Goal: Contribute content: Contribute content

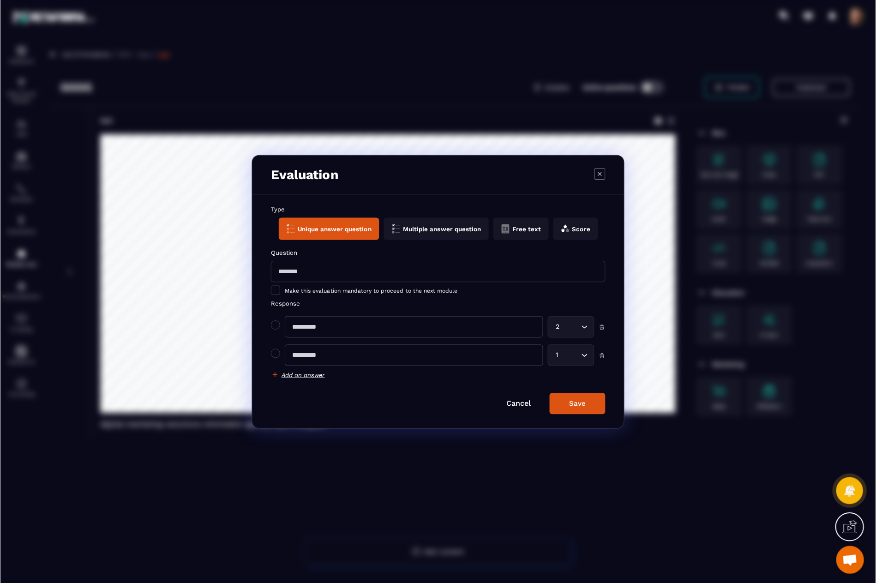
scroll to position [60, 0]
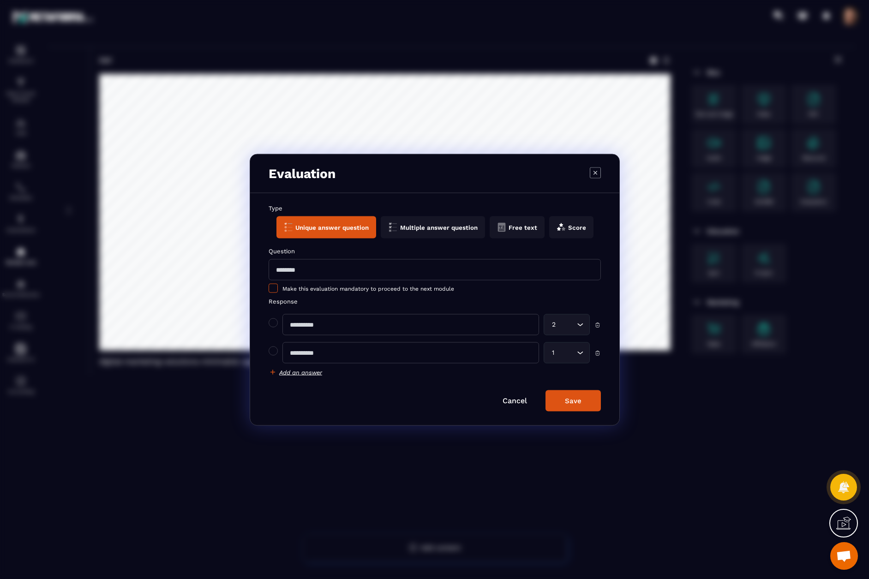
click at [277, 290] on span "Modal window" at bounding box center [273, 287] width 9 height 9
click at [308, 272] on input "Modal window" at bounding box center [435, 269] width 332 height 21
type input "**********"
click at [317, 333] on input "Modal window" at bounding box center [411, 324] width 257 height 21
type input "**********"
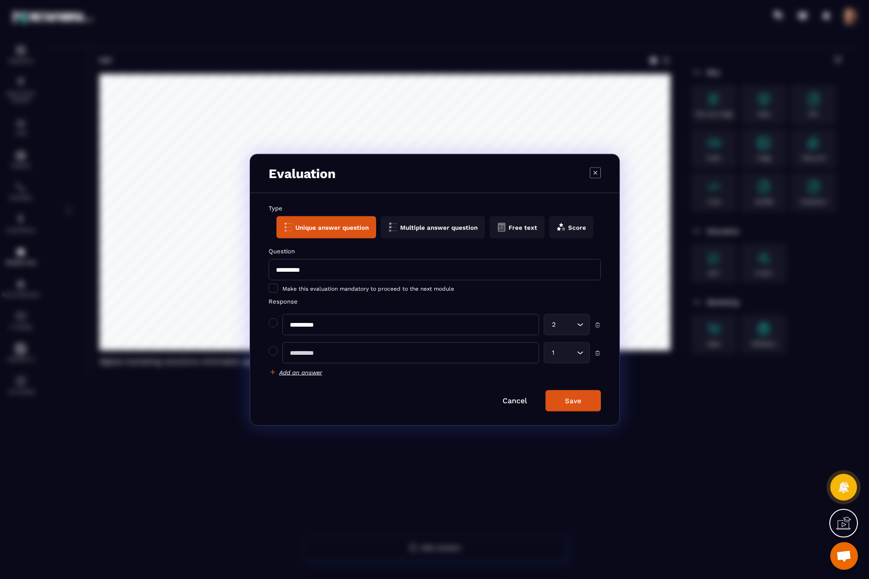
click at [345, 360] on input "Modal window" at bounding box center [411, 352] width 257 height 21
type input "*"
type input "**********"
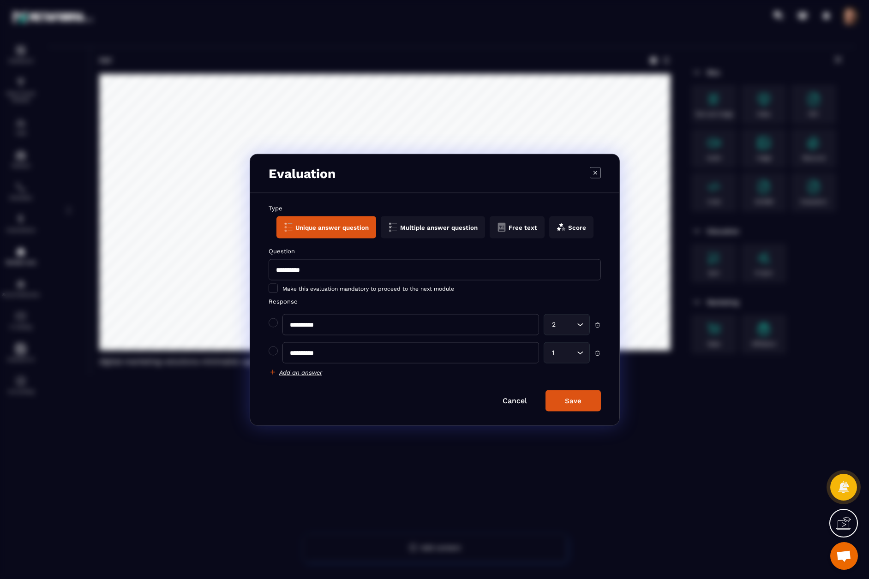
click at [505, 375] on div "Add an answer" at bounding box center [435, 372] width 332 height 8
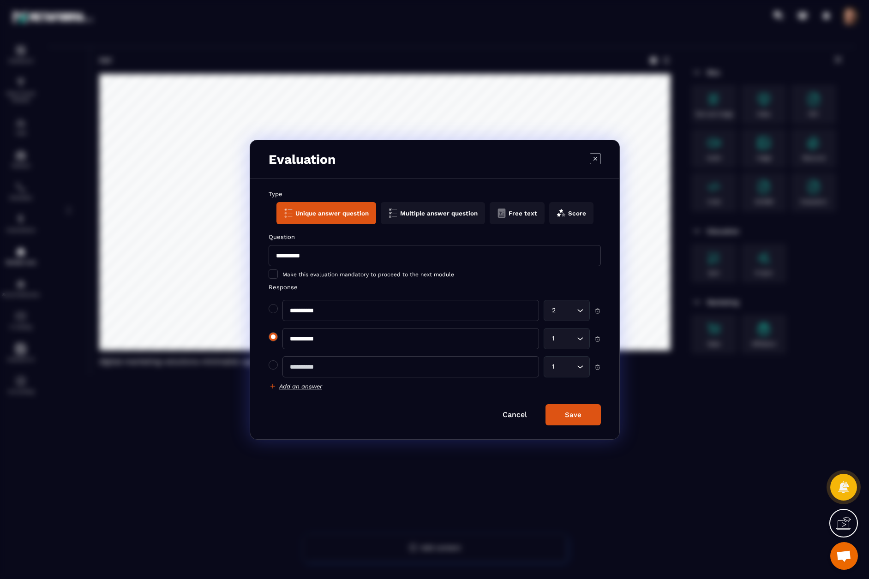
click at [276, 340] on span "Modal window" at bounding box center [273, 336] width 9 height 9
click at [276, 370] on span "Modal window" at bounding box center [273, 365] width 9 height 9
click at [417, 214] on button "Multiple answer question" at bounding box center [432, 213] width 104 height 22
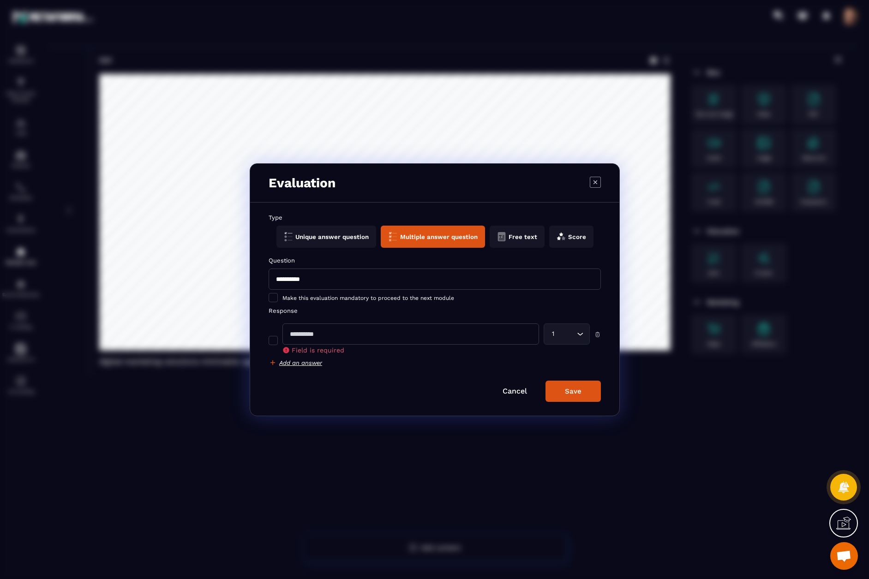
click at [504, 233] on button "Free text" at bounding box center [516, 237] width 55 height 22
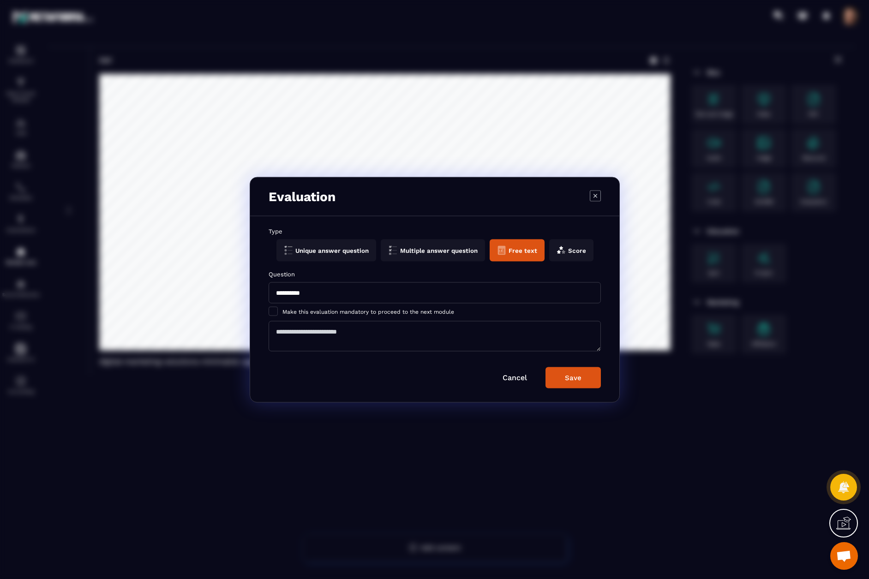
click at [308, 251] on button "Unique answer question" at bounding box center [326, 250] width 100 height 22
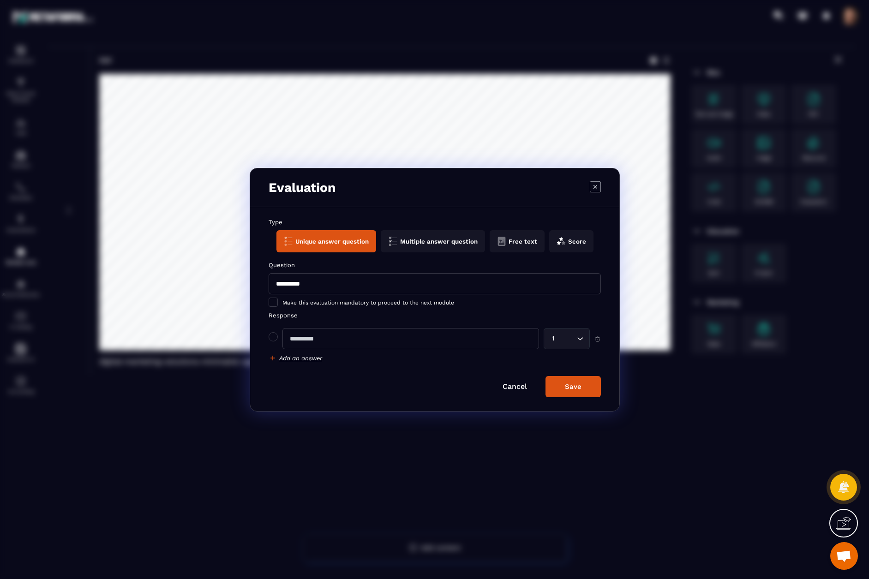
click at [501, 246] on icon "Modal window" at bounding box center [501, 241] width 9 height 9
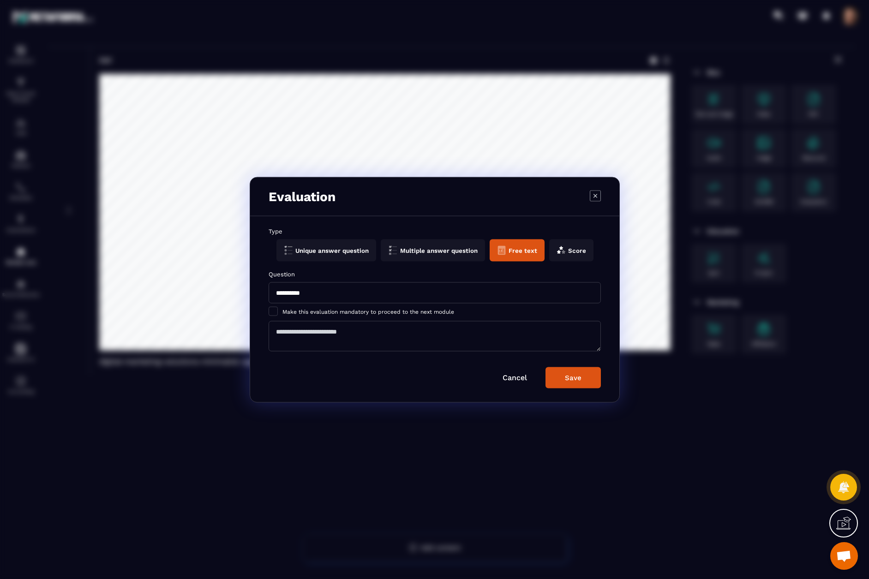
click at [576, 255] on button "Score" at bounding box center [571, 250] width 44 height 22
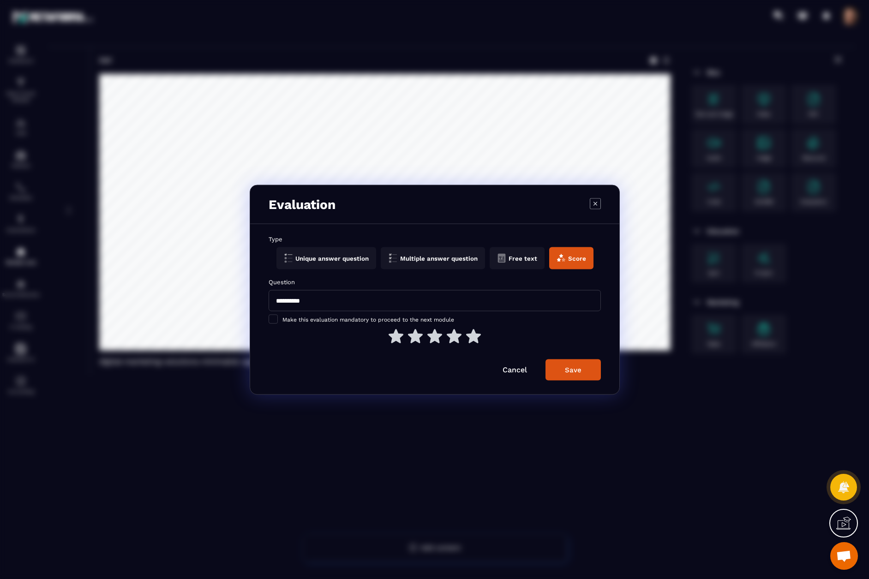
drag, startPoint x: 396, startPoint y: 340, endPoint x: 411, endPoint y: 340, distance: 15.2
click at [397, 340] on icon "Modal window" at bounding box center [396, 336] width 15 height 14
click at [420, 340] on icon "Modal window" at bounding box center [415, 336] width 15 height 14
click at [437, 339] on icon "Modal window" at bounding box center [435, 336] width 15 height 14
click at [465, 340] on div "Modal window" at bounding box center [435, 337] width 332 height 17
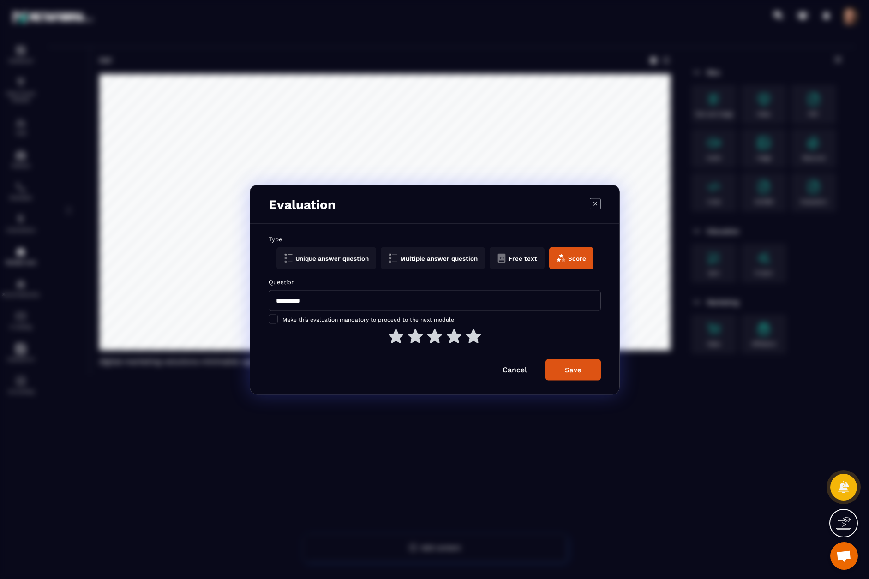
click at [478, 340] on icon "Modal window" at bounding box center [473, 336] width 15 height 14
click at [396, 341] on icon "Modal window" at bounding box center [396, 336] width 15 height 14
click at [420, 338] on icon "Modal window" at bounding box center [415, 336] width 15 height 14
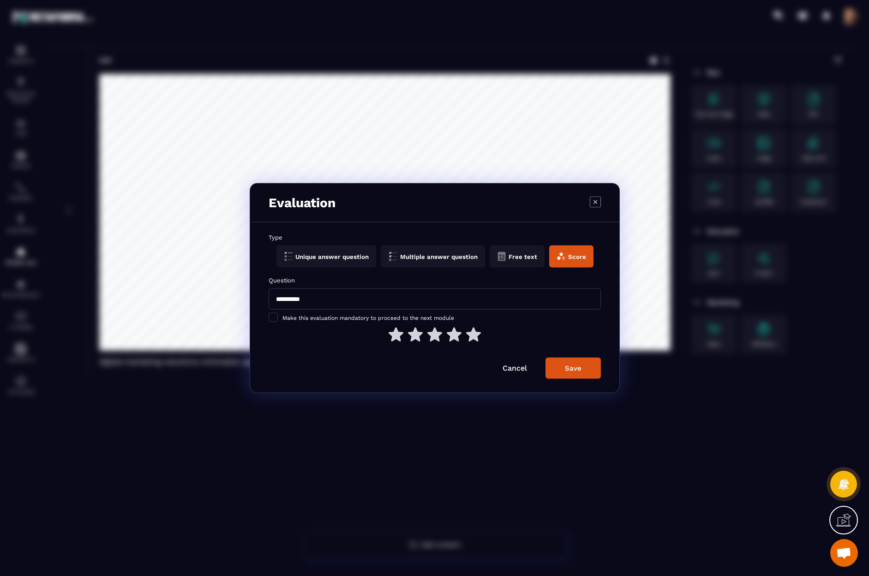
click at [362, 301] on input "**********" at bounding box center [435, 299] width 332 height 21
click at [422, 341] on icon "Modal window" at bounding box center [415, 334] width 15 height 14
click at [573, 370] on div "Save" at bounding box center [573, 368] width 17 height 8
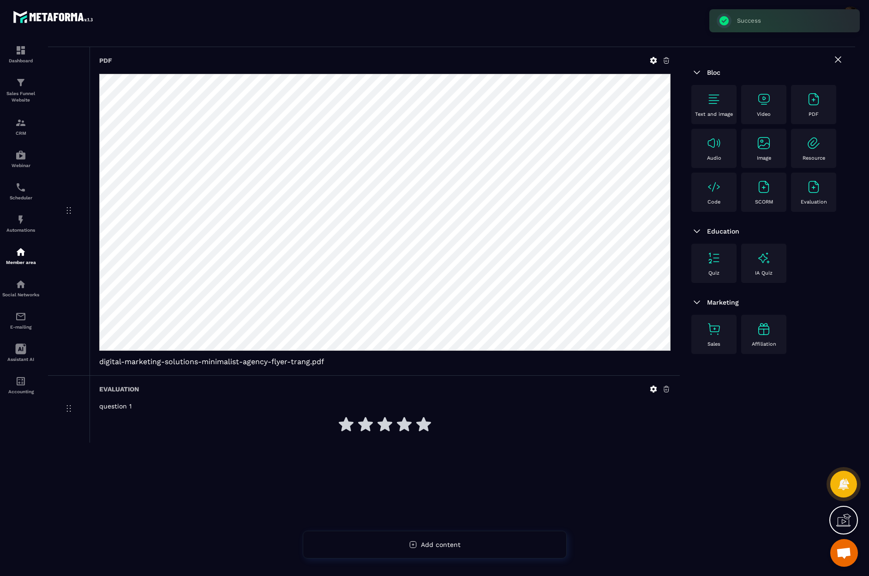
drag, startPoint x: 403, startPoint y: 425, endPoint x: 417, endPoint y: 425, distance: 14.8
click at [404, 425] on icon at bounding box center [404, 424] width 15 height 14
click at [421, 426] on icon at bounding box center [423, 424] width 15 height 14
click at [376, 422] on div at bounding box center [385, 425] width 572 height 17
click at [410, 426] on icon at bounding box center [404, 424] width 15 height 15
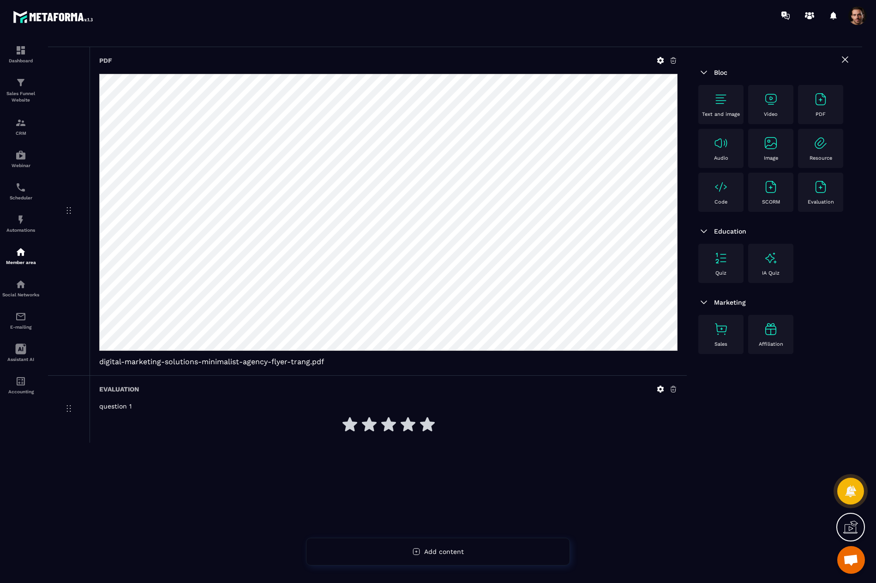
click at [723, 259] on img at bounding box center [721, 258] width 15 height 15
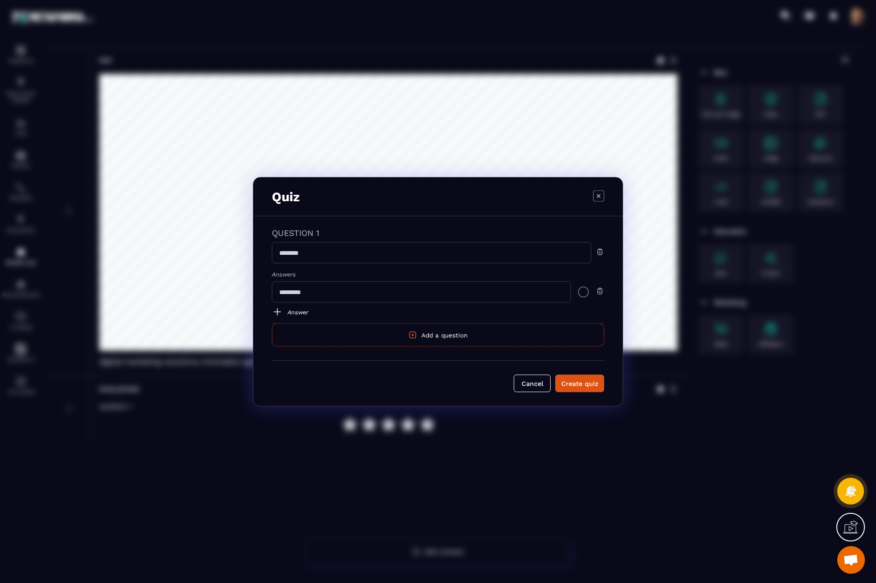
click at [302, 313] on link "Answer" at bounding box center [438, 311] width 332 height 11
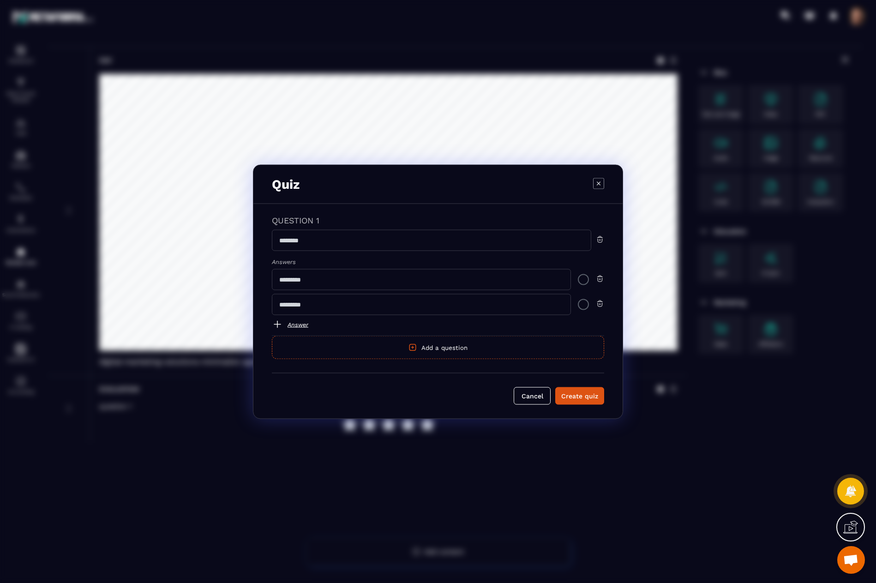
click at [440, 345] on button "Add a question" at bounding box center [438, 347] width 332 height 23
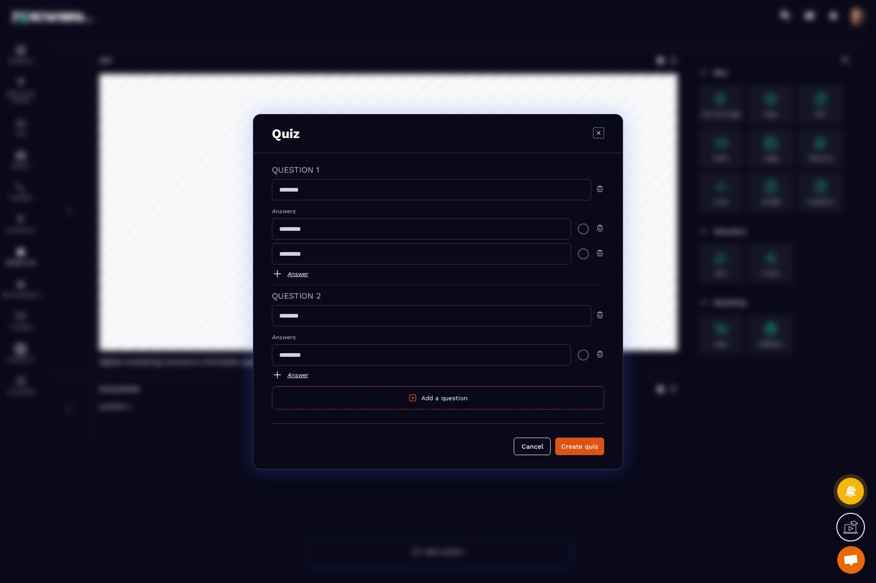
click at [602, 312] on img "Modal window" at bounding box center [600, 315] width 8 height 8
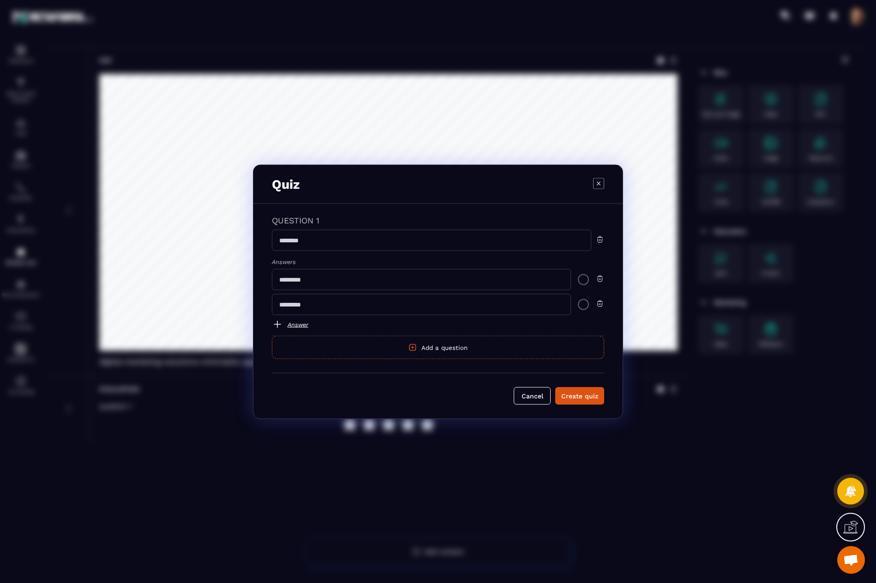
click at [597, 234] on div "Modal window" at bounding box center [438, 239] width 332 height 21
drag, startPoint x: 597, startPoint y: 234, endPoint x: 603, endPoint y: 241, distance: 9.8
click at [597, 236] on div "Modal window" at bounding box center [438, 239] width 332 height 21
click at [598, 237] on img "Modal window" at bounding box center [600, 239] width 8 height 8
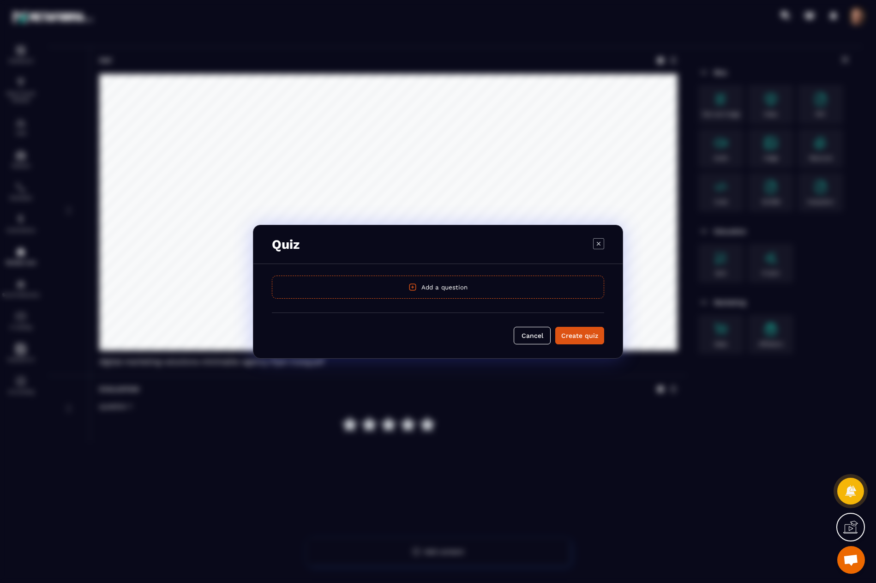
click at [427, 291] on button "Add a question" at bounding box center [438, 287] width 332 height 23
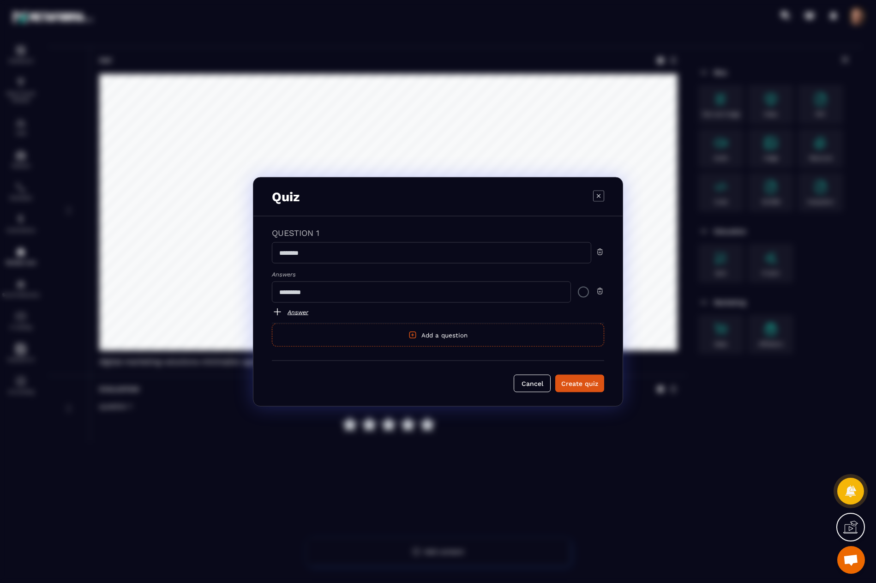
click at [581, 291] on div "Modal window" at bounding box center [583, 291] width 11 height 11
click at [581, 291] on img "Modal window" at bounding box center [583, 291] width 11 height 11
click at [452, 336] on button "Add a question" at bounding box center [438, 334] width 332 height 23
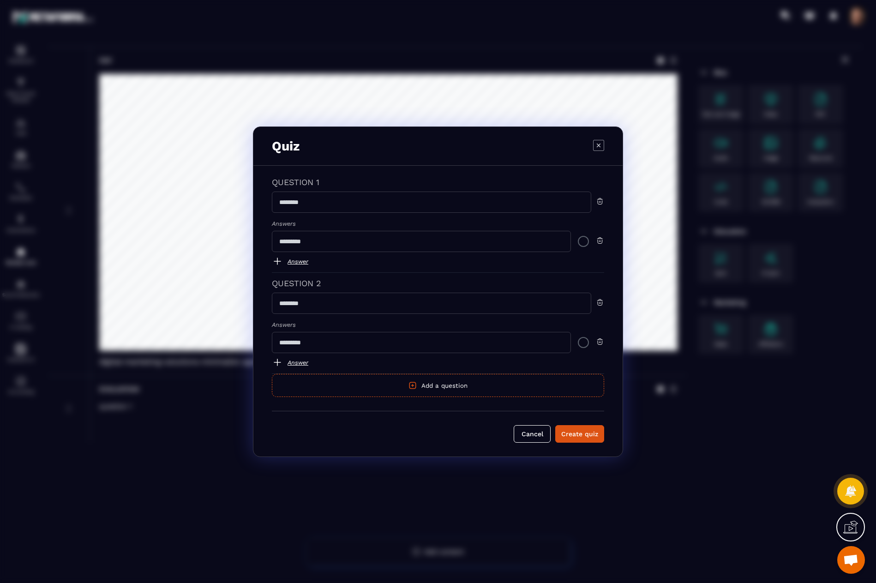
click at [322, 205] on input "Modal window" at bounding box center [432, 202] width 320 height 21
type input "*********"
click at [321, 240] on input "Modal window" at bounding box center [421, 241] width 299 height 21
type input "***"
click at [302, 307] on input "Modal window" at bounding box center [432, 303] width 320 height 21
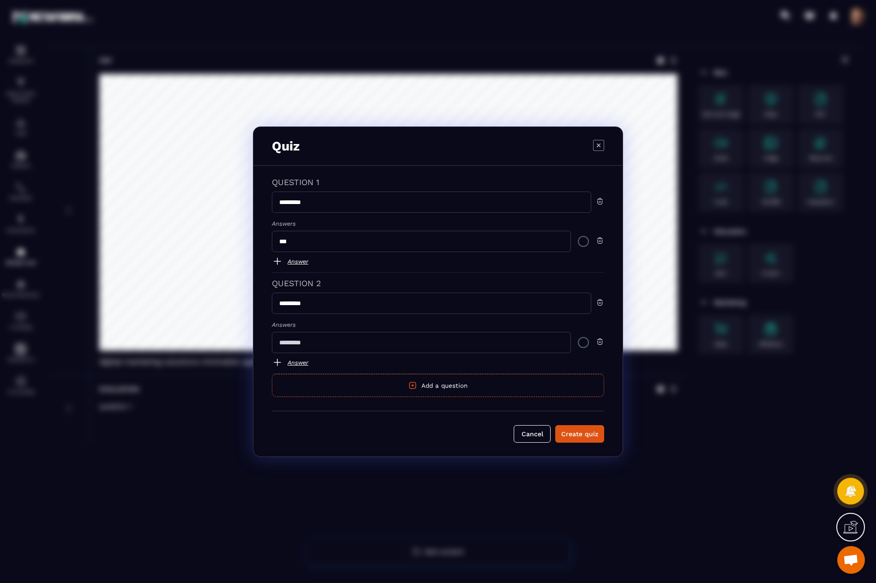
type input "*********"
click at [298, 343] on input "Modal window" at bounding box center [421, 342] width 299 height 21
type input "***"
click at [565, 431] on div "Create quiz" at bounding box center [579, 433] width 37 height 9
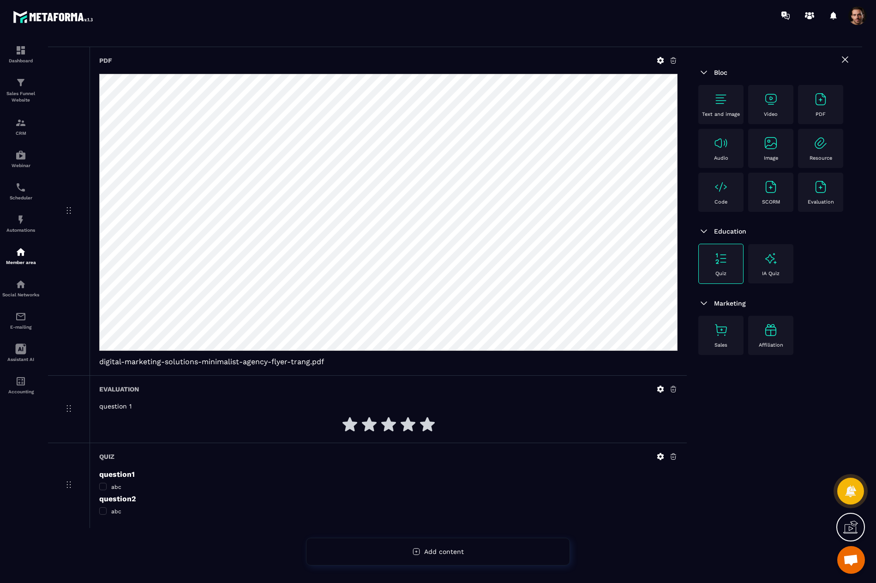
click at [102, 484] on span at bounding box center [102, 486] width 7 height 7
drag, startPoint x: 102, startPoint y: 518, endPoint x: 400, endPoint y: 489, distance: 299.7
click at [103, 518] on div "Quiz question1 abc question2 abc" at bounding box center [388, 485] width 597 height 85
click at [268, 459] on div "Quiz" at bounding box center [388, 456] width 579 height 8
click at [667, 455] on div at bounding box center [667, 456] width 21 height 8
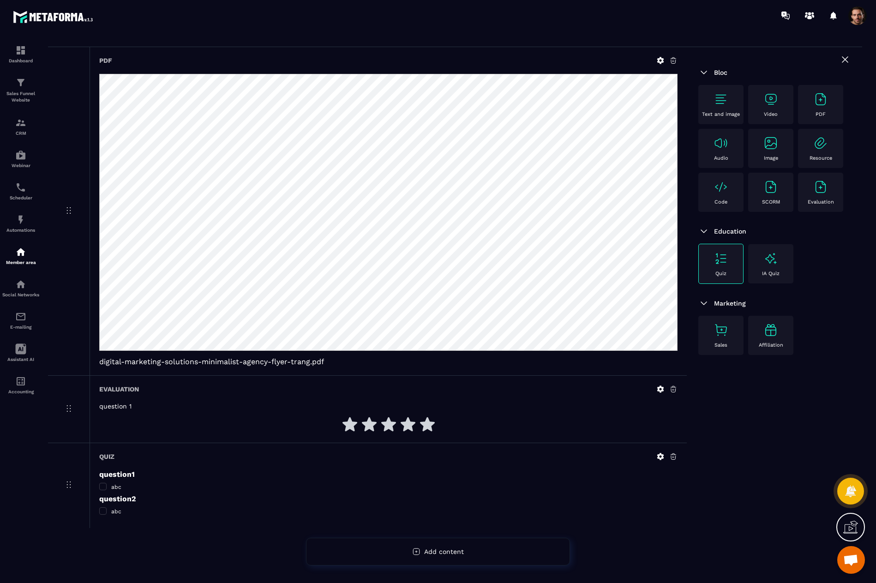
click at [463, 481] on div "question1 abc" at bounding box center [388, 480] width 579 height 21
click at [564, 411] on div "question 1" at bounding box center [388, 418] width 579 height 31
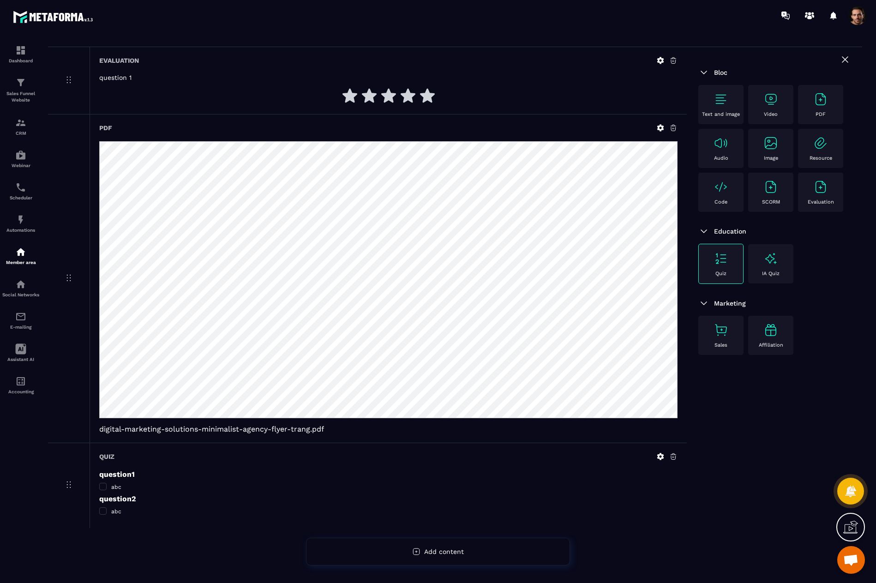
click at [773, 262] on img at bounding box center [771, 258] width 15 height 15
click at [770, 270] on div "IA Quiz" at bounding box center [771, 263] width 36 height 25
click at [773, 270] on div "IA Quiz" at bounding box center [771, 263] width 36 height 25
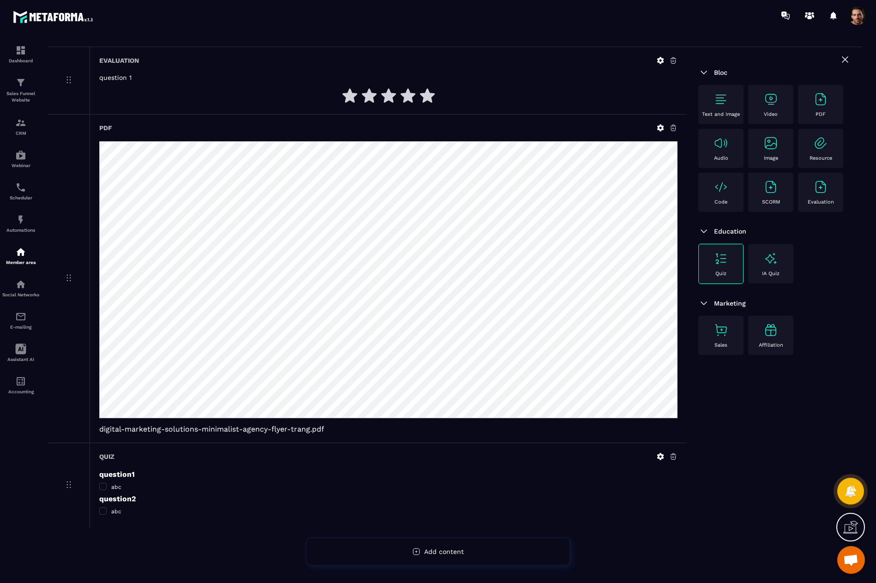
click at [773, 270] on div "IA Quiz" at bounding box center [771, 263] width 36 height 25
click at [718, 191] on img at bounding box center [721, 187] width 15 height 15
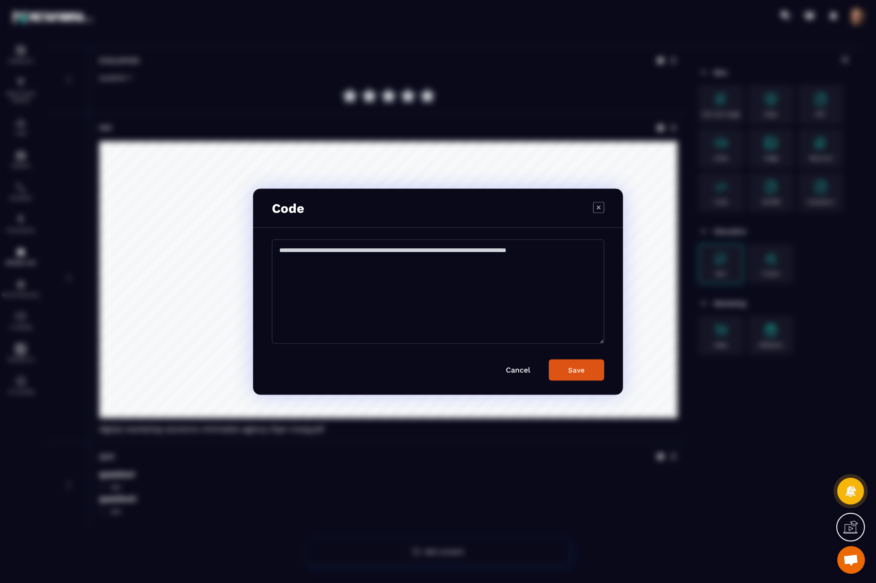
click at [731, 194] on div "Modal window" at bounding box center [438, 291] width 876 height 583
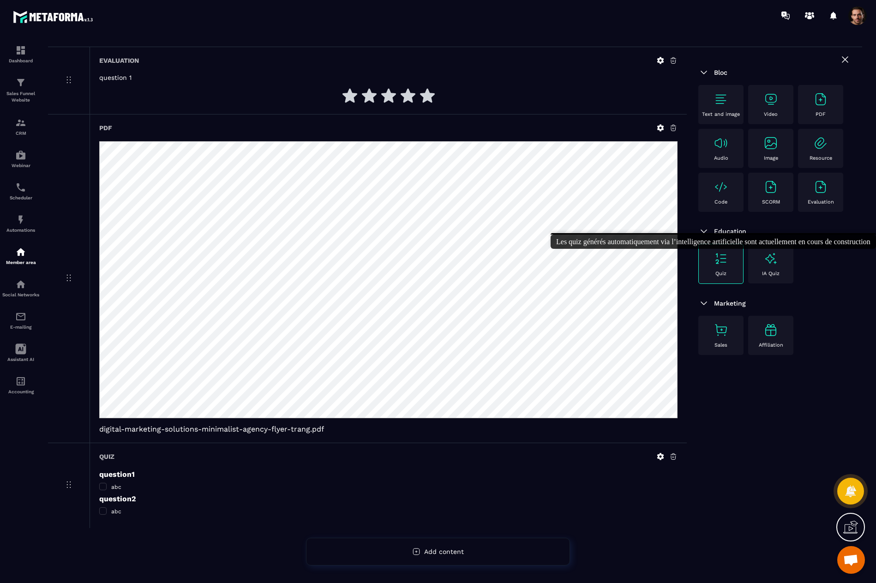
click at [772, 259] on img at bounding box center [771, 258] width 15 height 15
click at [765, 262] on img at bounding box center [771, 258] width 15 height 15
click at [773, 256] on img at bounding box center [771, 258] width 15 height 15
click at [726, 333] on img at bounding box center [721, 330] width 15 height 15
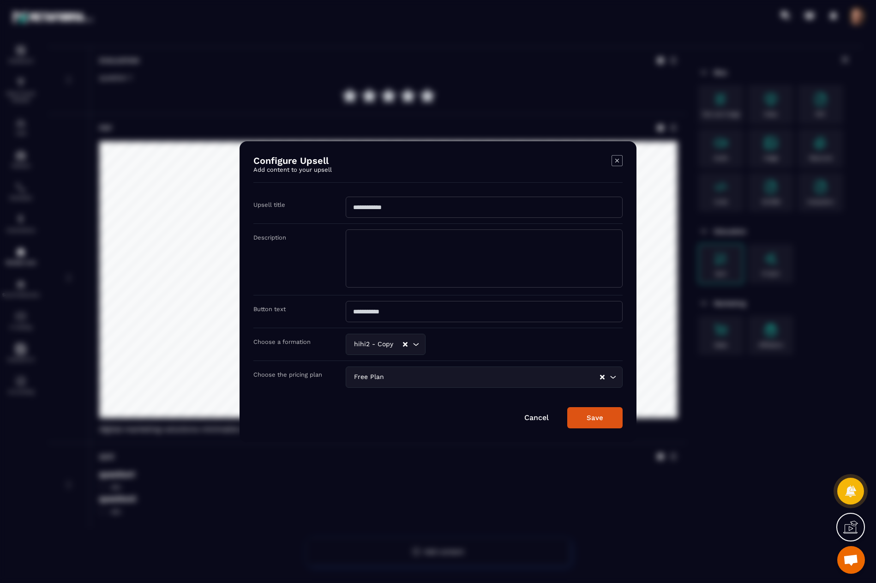
click at [405, 344] on icon "Clear Selected" at bounding box center [405, 344] width 5 height 5
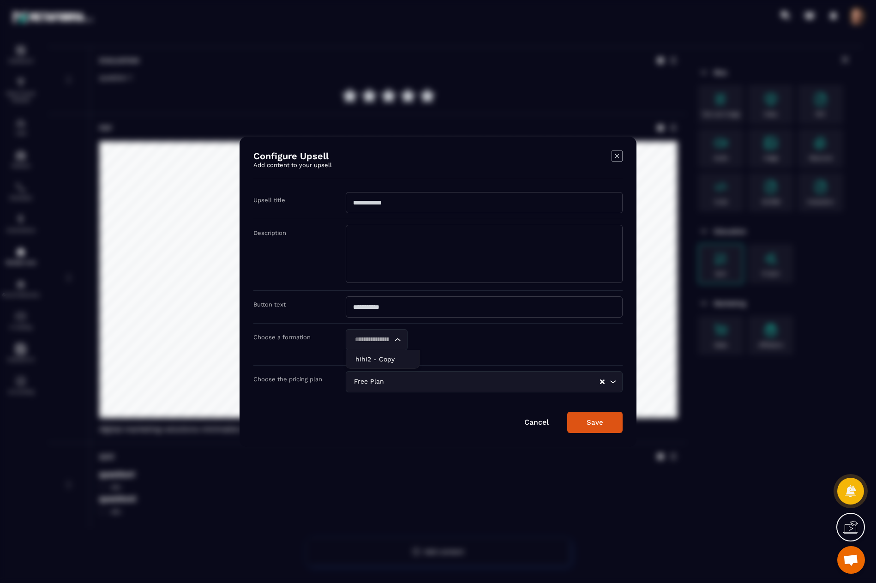
click at [397, 339] on icon "Search for option" at bounding box center [397, 339] width 9 height 9
click at [392, 357] on p "hihi2 - Copy" at bounding box center [383, 359] width 54 height 9
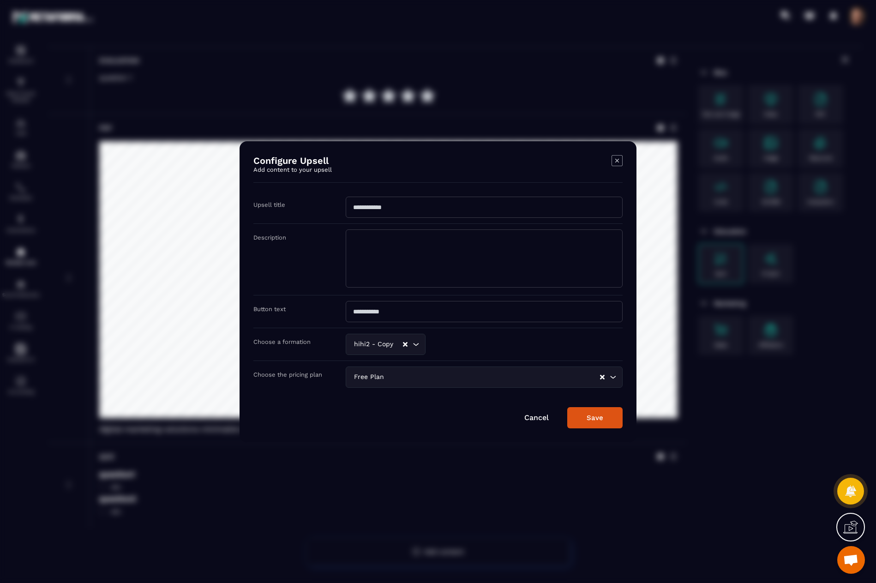
click at [482, 340] on div "Choose a formation hihi2 - Copy Loading..." at bounding box center [437, 344] width 369 height 33
click at [410, 203] on input "Modal window" at bounding box center [484, 207] width 277 height 21
type input "**********"
click at [385, 254] on textarea "Modal window" at bounding box center [484, 258] width 277 height 58
type textarea "**********"
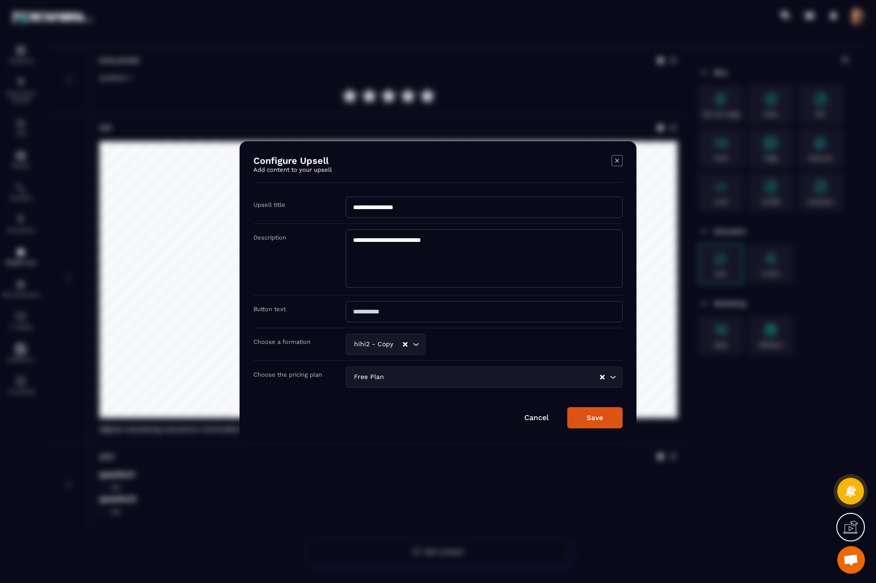
click at [375, 314] on input "Modal window" at bounding box center [484, 311] width 277 height 21
type input "**********"
click at [415, 344] on div "Choose a formation hihi2 - Copy Loading..." at bounding box center [437, 344] width 369 height 33
drag, startPoint x: 422, startPoint y: 338, endPoint x: 439, endPoint y: 343, distance: 17.8
click at [425, 339] on div "Choose a formation hihi2 - Copy Loading... hihi2 - Copy" at bounding box center [437, 344] width 369 height 33
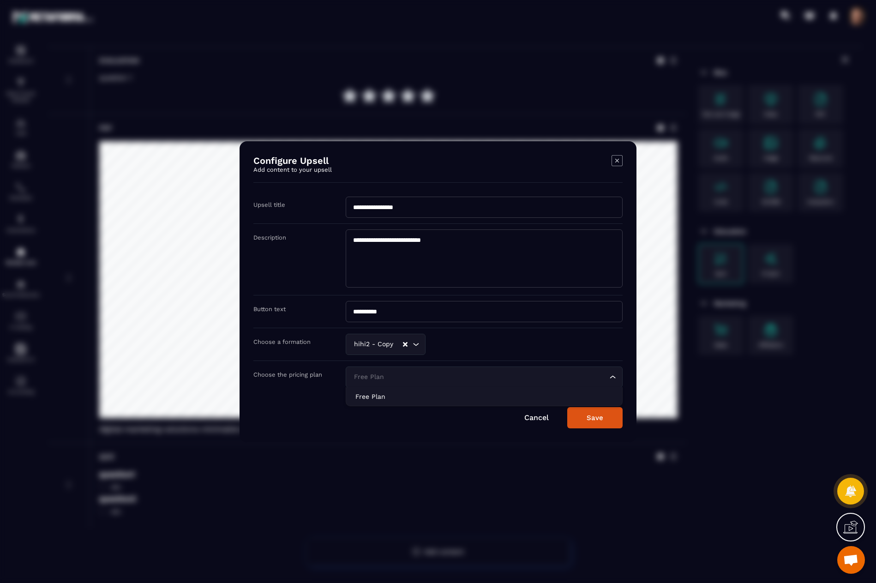
click at [615, 375] on icon "Search for option" at bounding box center [613, 377] width 9 height 9
click at [602, 418] on button "Save" at bounding box center [594, 417] width 55 height 21
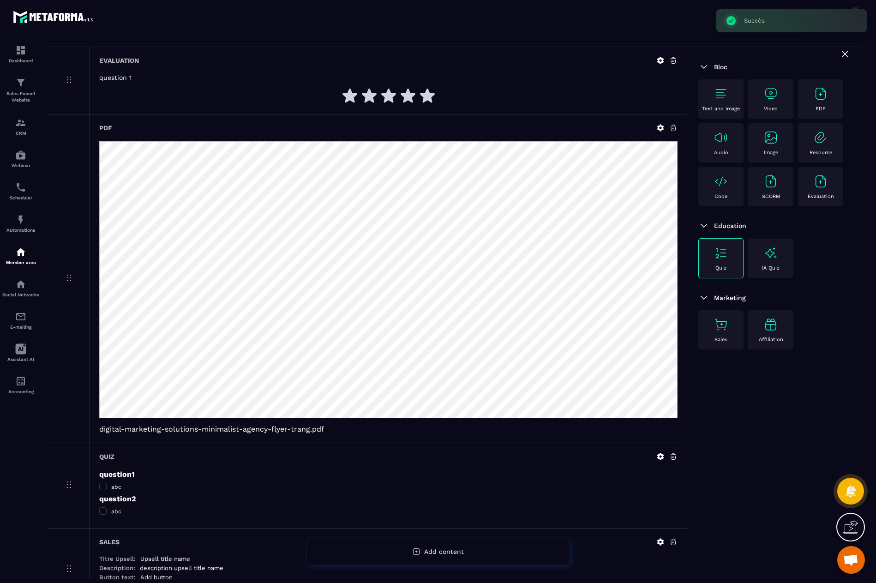
scroll to position [138, 0]
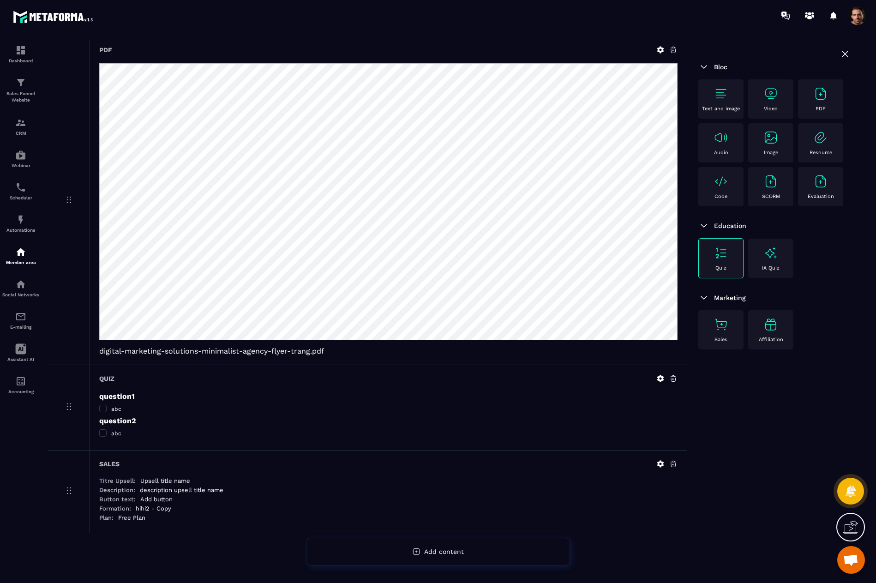
click at [773, 325] on img at bounding box center [771, 324] width 15 height 15
click at [769, 328] on img at bounding box center [771, 324] width 15 height 15
click at [711, 330] on div "Sales" at bounding box center [721, 329] width 36 height 25
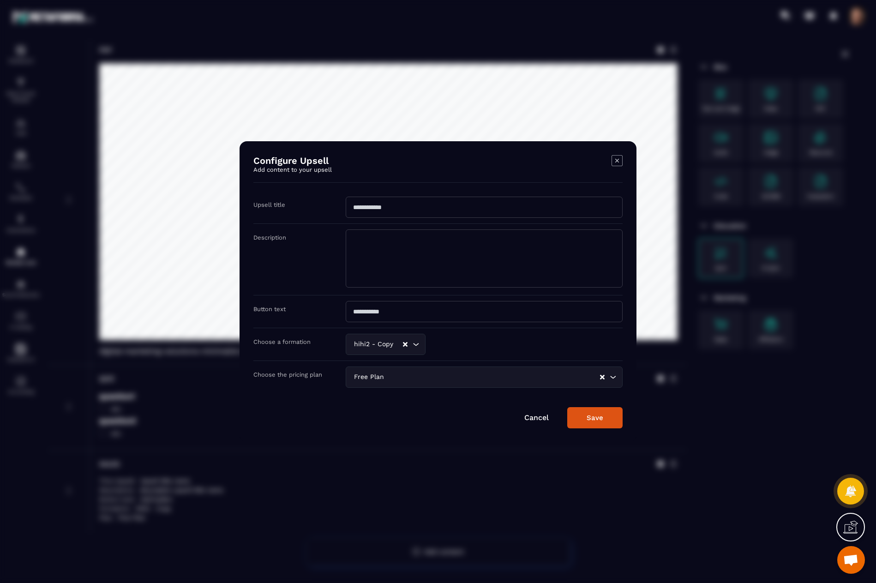
click at [617, 160] on icon "Modal window" at bounding box center [617, 160] width 11 height 11
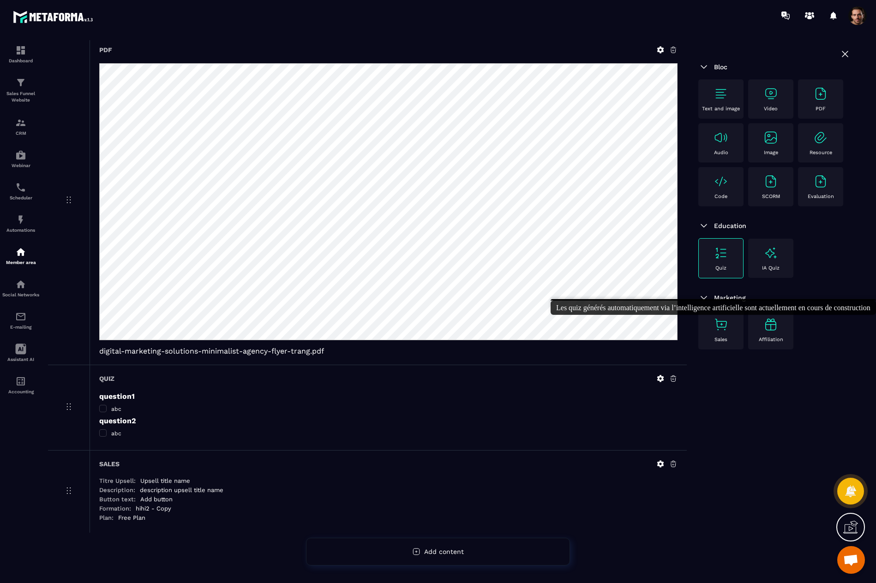
click at [770, 326] on img at bounding box center [771, 324] width 15 height 15
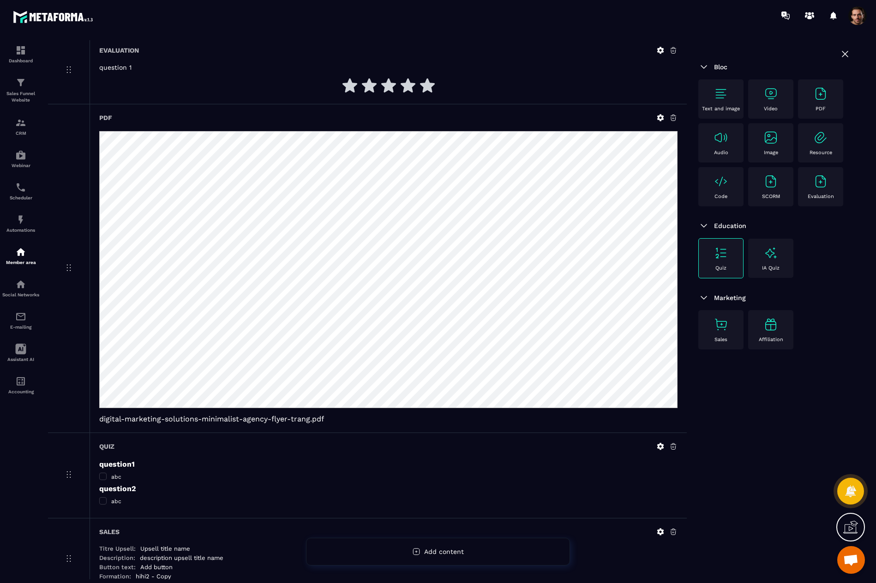
scroll to position [0, 0]
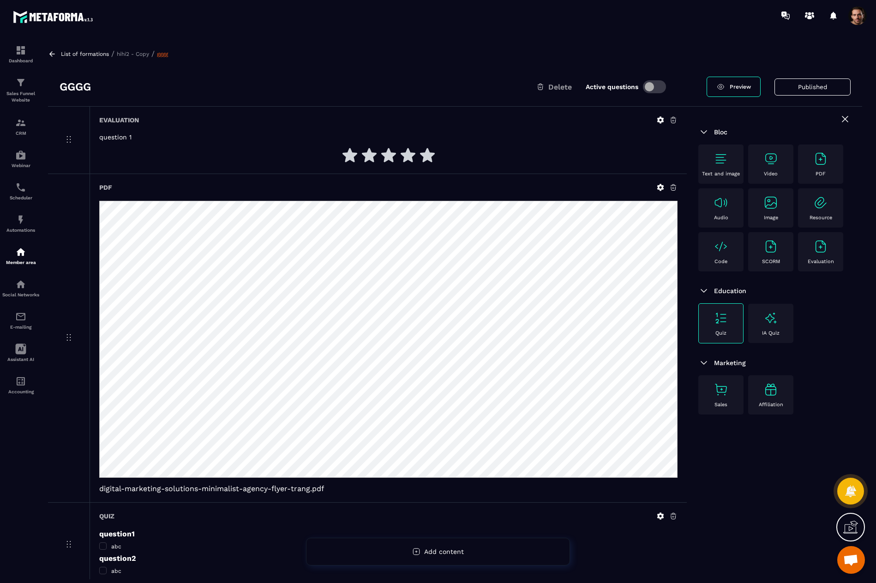
click at [722, 157] on img at bounding box center [721, 158] width 15 height 15
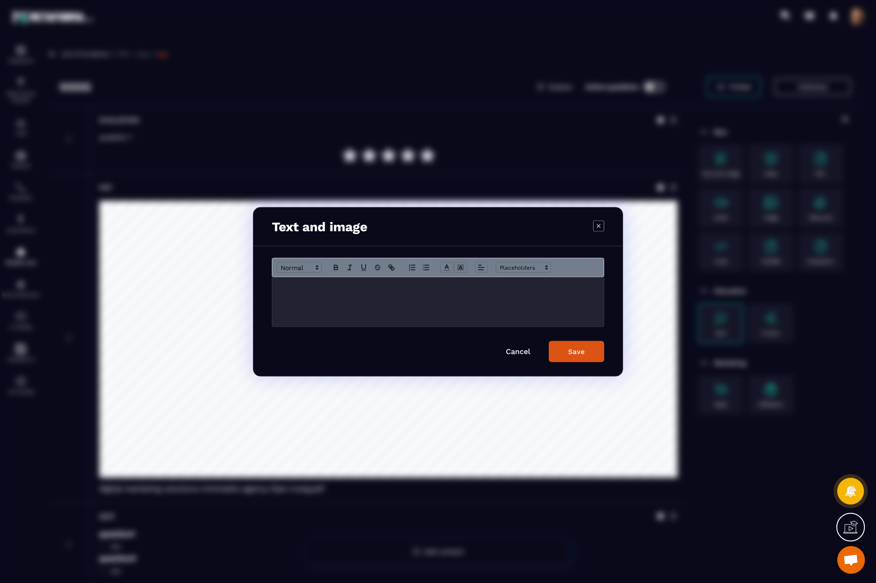
click at [419, 288] on p "Modal window" at bounding box center [438, 287] width 318 height 8
click at [580, 350] on div "Save" at bounding box center [576, 351] width 17 height 8
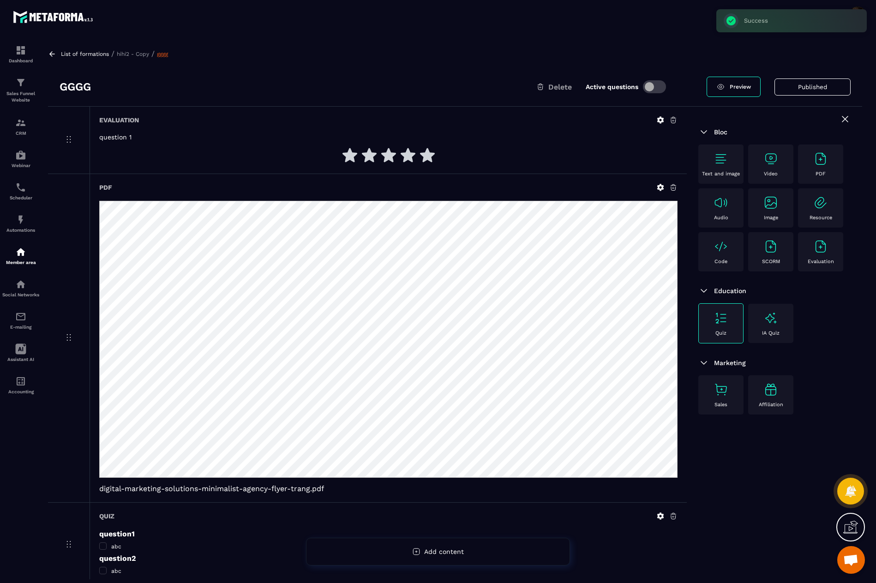
scroll to position [183, 0]
